Goal: Task Accomplishment & Management: Manage account settings

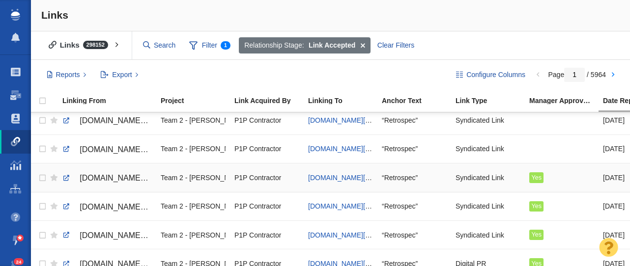
scroll to position [204, 0]
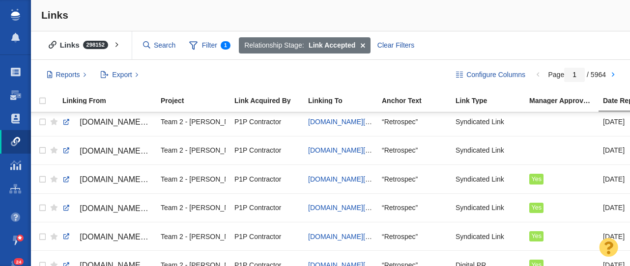
scroll to position [192, 0]
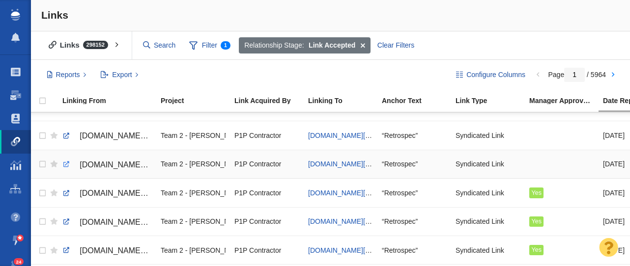
click at [66, 164] on link at bounding box center [66, 164] width 9 height 9
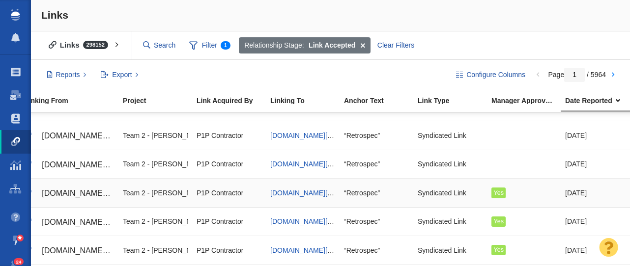
scroll to position [0, 0]
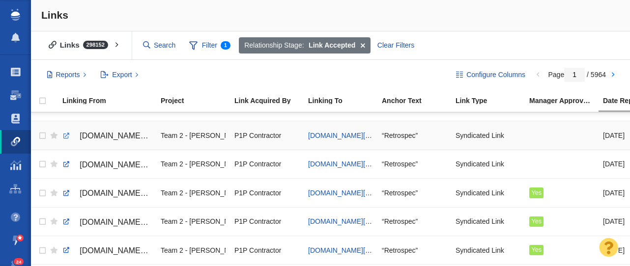
click at [66, 136] on link at bounding box center [66, 136] width 9 height 9
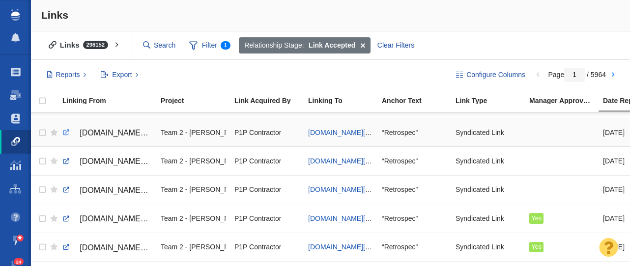
click at [67, 134] on link at bounding box center [66, 132] width 9 height 9
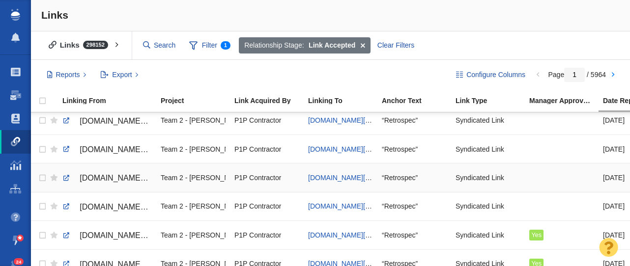
scroll to position [124, 0]
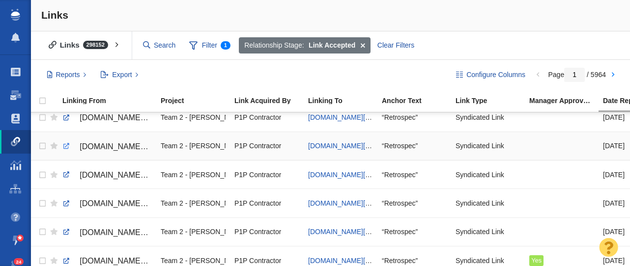
click at [68, 147] on link at bounding box center [66, 146] width 9 height 9
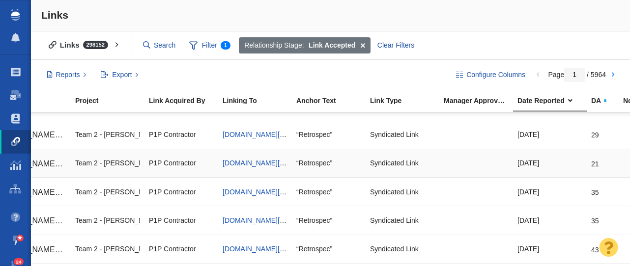
scroll to position [0, 0]
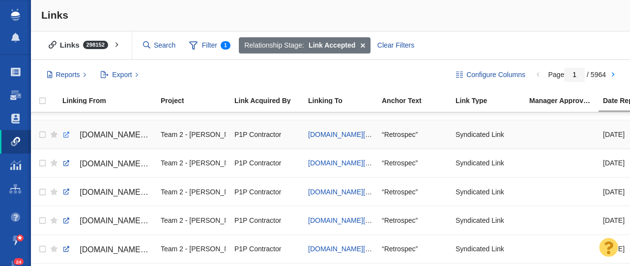
click at [66, 134] on link at bounding box center [66, 135] width 9 height 9
click at [64, 134] on link at bounding box center [66, 135] width 9 height 9
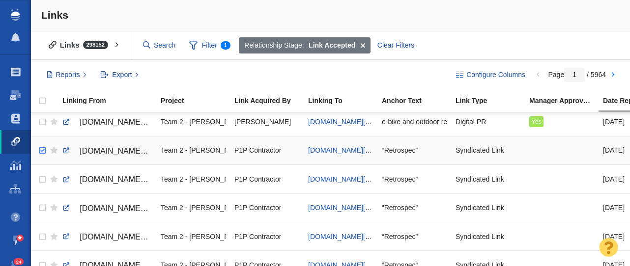
checkbox input "true"
click at [44, 152] on input "checkbox" at bounding box center [41, 151] width 15 height 22
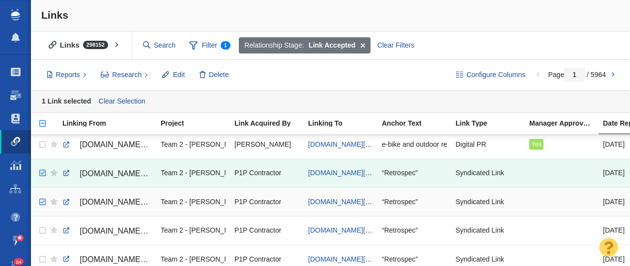
checkbox input "true"
click at [42, 201] on input "checkbox" at bounding box center [41, 203] width 15 height 22
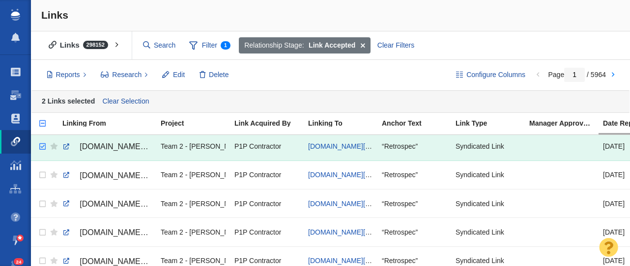
scroll to position [118, 0]
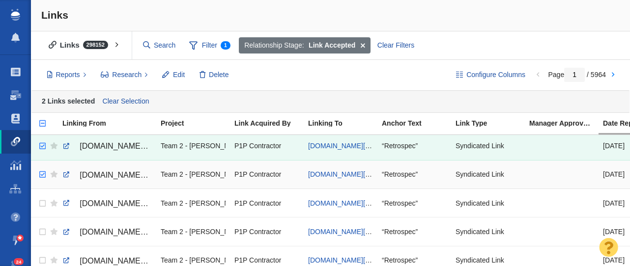
checkbox input "true"
click at [43, 176] on input "checkbox" at bounding box center [41, 175] width 15 height 22
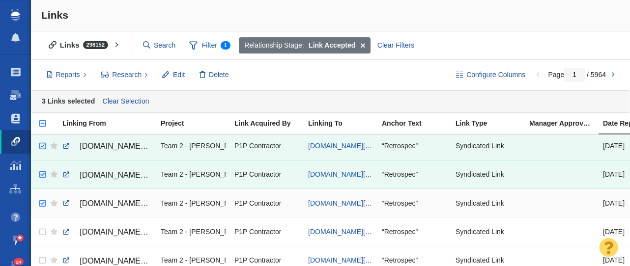
checkbox input "true"
click at [41, 205] on input "checkbox" at bounding box center [41, 204] width 15 height 22
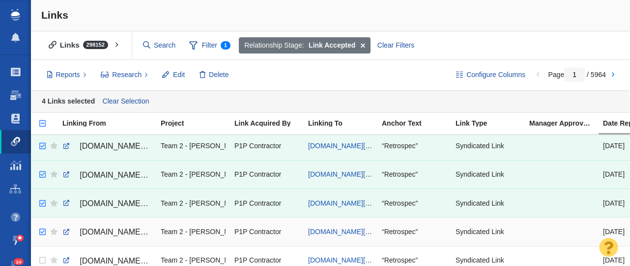
checkbox input "true"
click at [41, 234] on input "checkbox" at bounding box center [41, 233] width 15 height 22
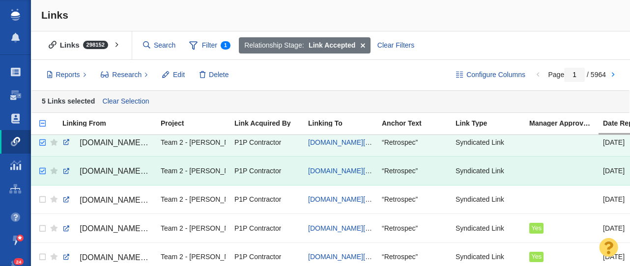
scroll to position [179, 0]
checkbox input "true"
click at [42, 200] on input "checkbox" at bounding box center [41, 200] width 15 height 22
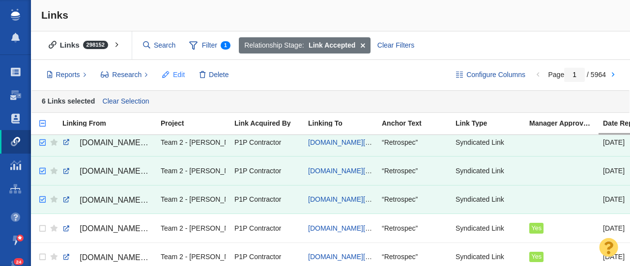
click at [172, 74] on button "Edit" at bounding box center [173, 75] width 33 height 17
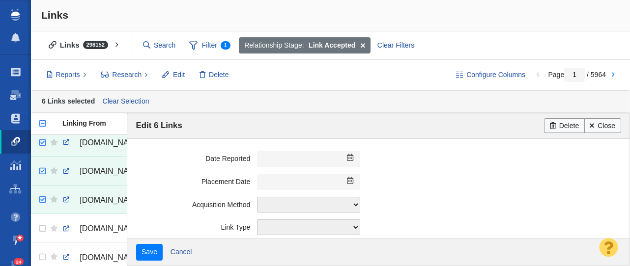
scroll to position [305, 0]
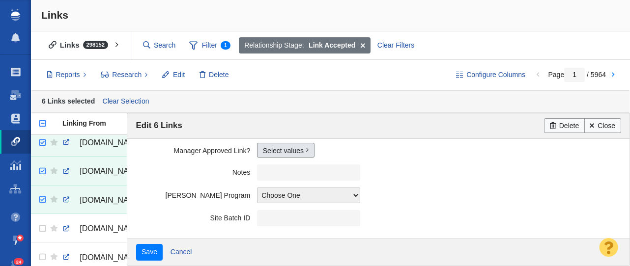
click at [281, 153] on link "Select values" at bounding box center [286, 150] width 58 height 15
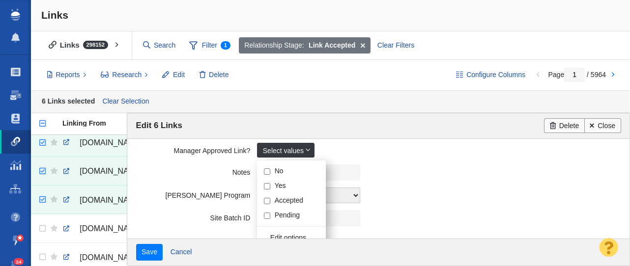
click at [266, 188] on input "Yes" at bounding box center [267, 186] width 6 height 6
checkbox input "true"
click at [171, 168] on label "Notes" at bounding box center [196, 171] width 121 height 12
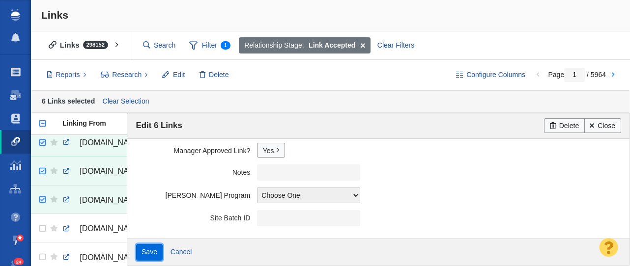
click at [148, 255] on input "Save" at bounding box center [149, 252] width 27 height 17
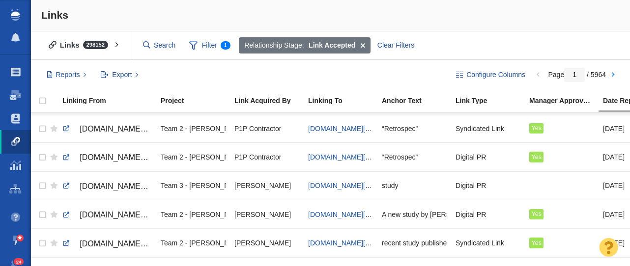
scroll to position [0, 0]
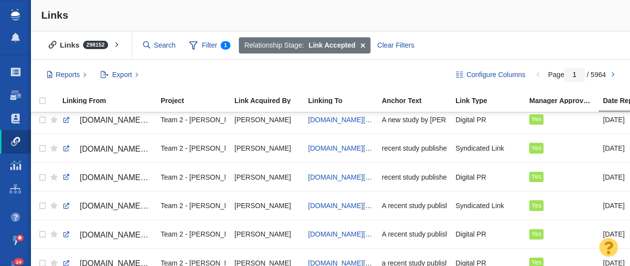
scroll to position [275, 0]
